Goal: Transaction & Acquisition: Purchase product/service

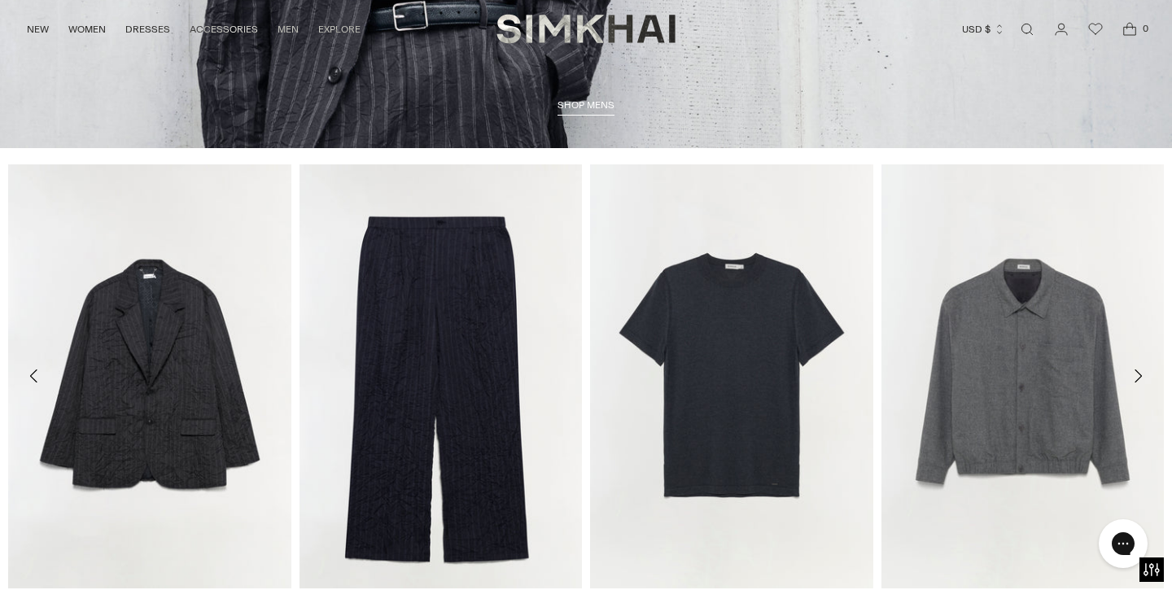
scroll to position [4016, 0]
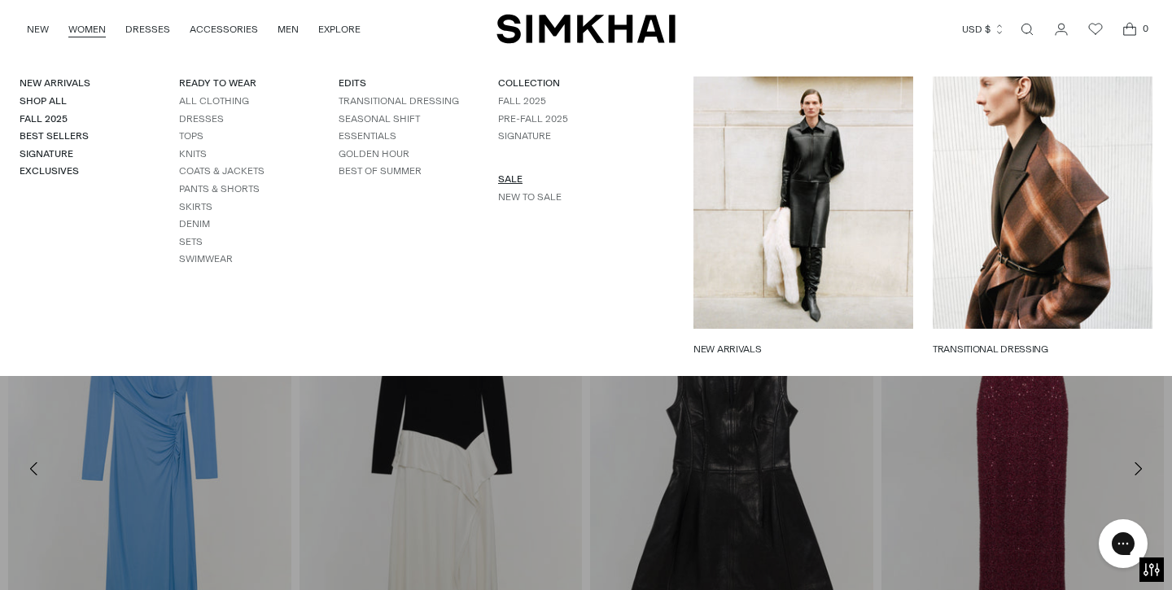
click at [498, 181] on link "SALE" at bounding box center [510, 178] width 24 height 11
